Goal: Register for event/course: Sign up to attend an event or enroll in a course

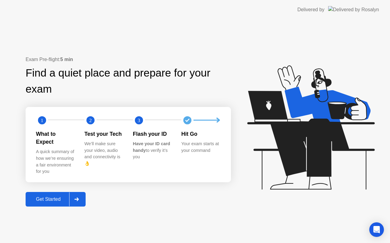
click at [40, 197] on div "Get Started" at bounding box center [48, 199] width 42 height 5
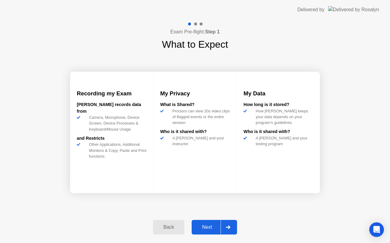
click at [206, 226] on div "Next" at bounding box center [206, 227] width 27 height 5
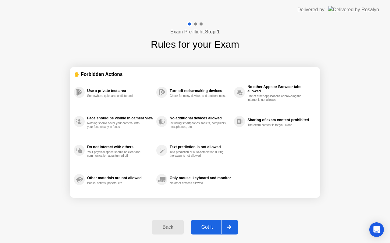
click at [205, 226] on div "Got it" at bounding box center [207, 227] width 29 height 5
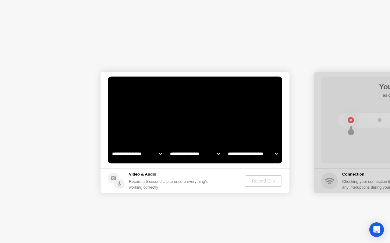
select select "**********"
select select "*******"
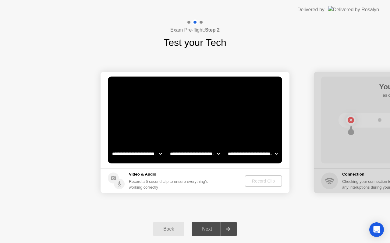
click at [206, 230] on div "Next" at bounding box center [206, 229] width 27 height 5
click at [269, 180] on div "Record Clip" at bounding box center [263, 181] width 33 height 5
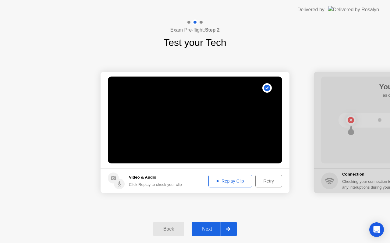
click at [208, 229] on div "Next" at bounding box center [206, 229] width 27 height 5
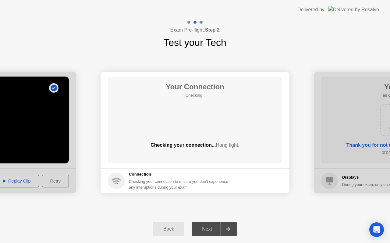
click at [208, 229] on div "Next" at bounding box center [206, 229] width 27 height 5
click at [206, 229] on div "Next" at bounding box center [206, 229] width 27 height 5
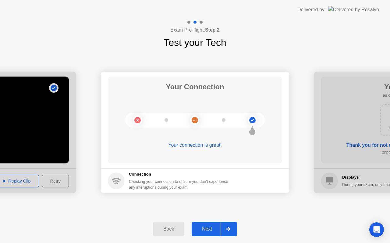
click at [208, 228] on div "Next" at bounding box center [206, 229] width 27 height 5
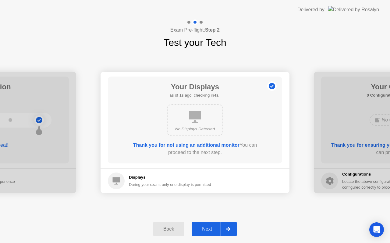
click at [208, 228] on div "Next" at bounding box center [206, 229] width 27 height 5
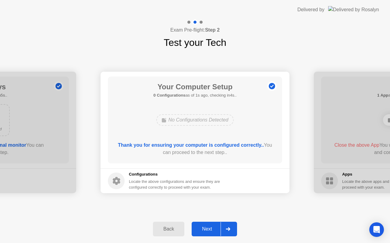
click at [208, 228] on div "Next" at bounding box center [206, 229] width 27 height 5
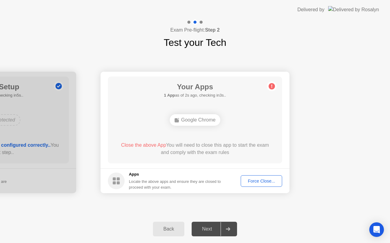
click at [261, 180] on div "Force Close..." at bounding box center [261, 181] width 37 height 5
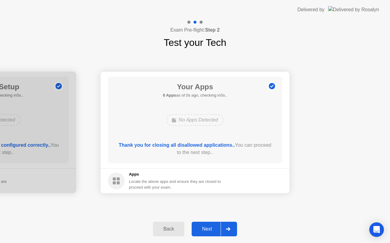
click at [205, 228] on div "Next" at bounding box center [206, 229] width 27 height 5
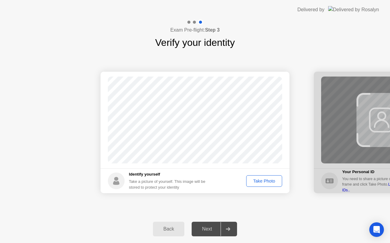
click at [260, 181] on div "Take Photo" at bounding box center [264, 181] width 32 height 5
click at [207, 228] on div "Next" at bounding box center [206, 229] width 27 height 5
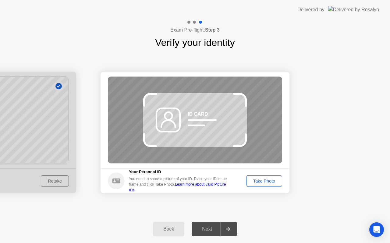
click at [204, 231] on div "Next" at bounding box center [206, 229] width 27 height 5
click at [208, 229] on div "Next" at bounding box center [206, 229] width 27 height 5
drag, startPoint x: 269, startPoint y: 179, endPoint x: 250, endPoint y: 218, distance: 43.1
click at [269, 179] on div "Take Photo" at bounding box center [264, 181] width 32 height 5
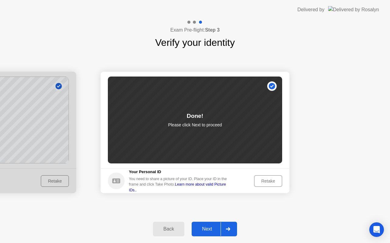
click at [204, 229] on div "Next" at bounding box center [206, 229] width 27 height 5
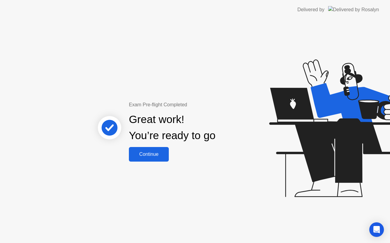
click at [149, 155] on div "Continue" at bounding box center [149, 154] width 36 height 5
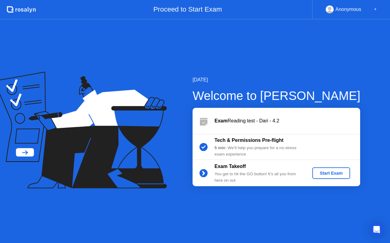
click at [328, 173] on div "Start Exam" at bounding box center [330, 173] width 33 height 5
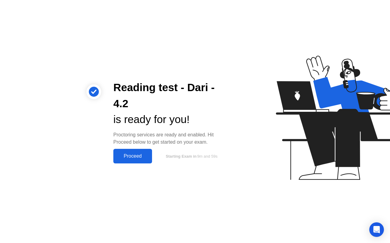
click at [131, 156] on div "Proceed" at bounding box center [132, 156] width 35 height 5
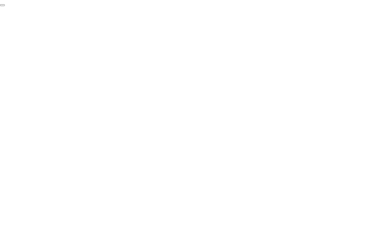
click div "End Proctoring Session"
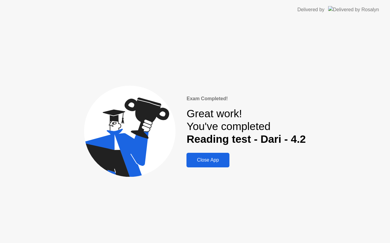
click at [202, 159] on div "Close App" at bounding box center [207, 160] width 39 height 5
